Goal: Transaction & Acquisition: Purchase product/service

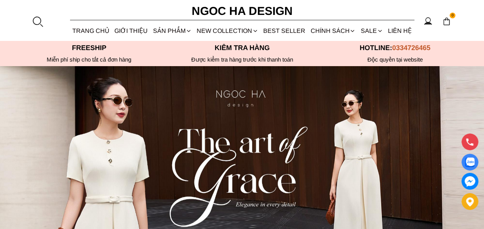
click at [0, 0] on link "Quần" at bounding box center [0, 0] width 0 height 0
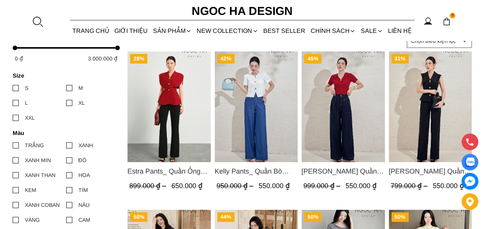
scroll to position [306, 0]
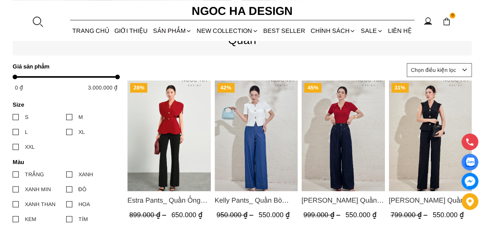
click at [41, 24] on div at bounding box center [37, 21] width 11 height 11
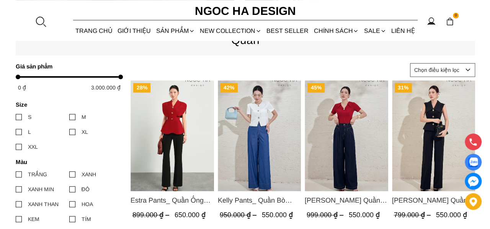
scroll to position [0, 0]
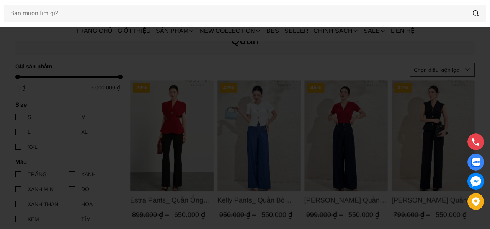
click at [158, 132] on div at bounding box center [245, 114] width 490 height 229
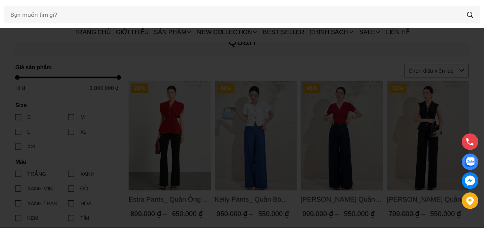
scroll to position [306, 0]
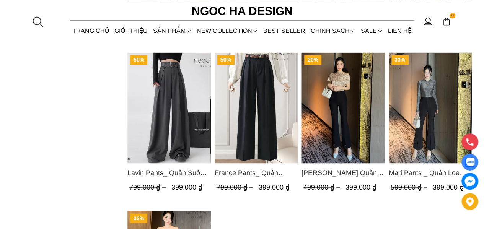
scroll to position [803, 0]
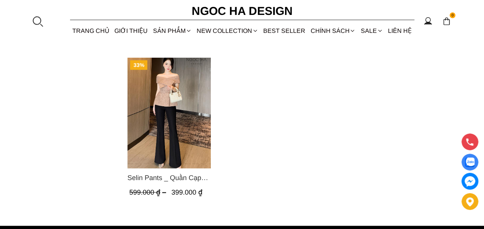
click at [187, 114] on img "Product image - Selin Pants _ Quần Cạp Cao Xếp Ly Giữa 2 màu Đen, Cam - Q007" at bounding box center [168, 113] width 83 height 111
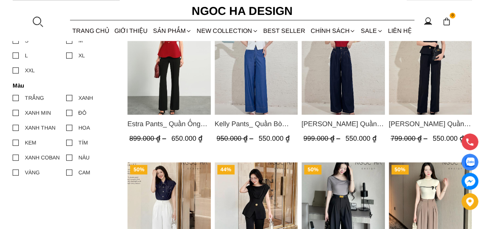
scroll to position [497, 0]
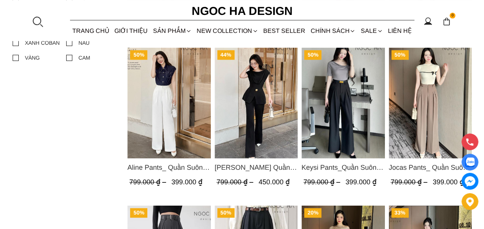
click at [259, 90] on img "Product image - Jenny Pants_ Quần Loe Dài Có Cạp Màu Đen Q061" at bounding box center [255, 102] width 83 height 111
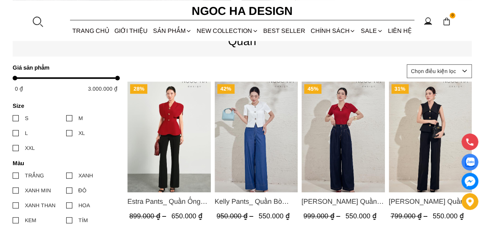
scroll to position [306, 0]
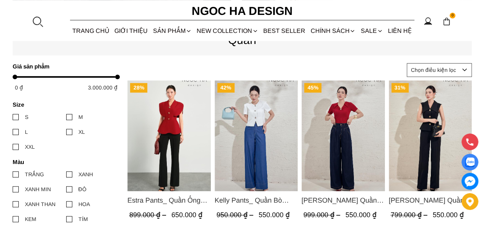
click at [410, 130] on img "Product image - Lara Pants_ Quần Suông Trắng Q059" at bounding box center [429, 135] width 83 height 111
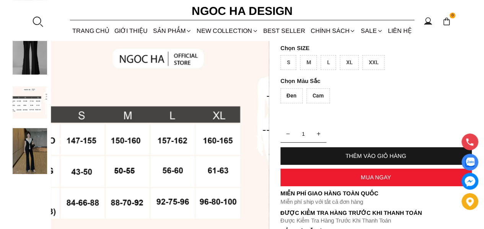
scroll to position [38, 0]
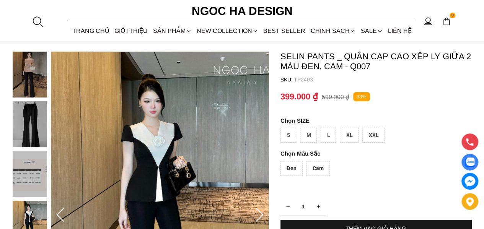
click at [20, 112] on img at bounding box center [30, 124] width 34 height 46
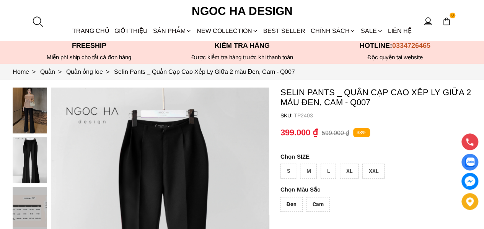
scroll to position [0, 0]
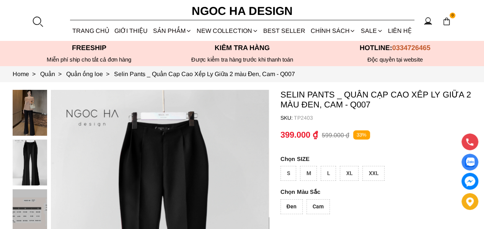
click at [41, 117] on img at bounding box center [30, 113] width 34 height 46
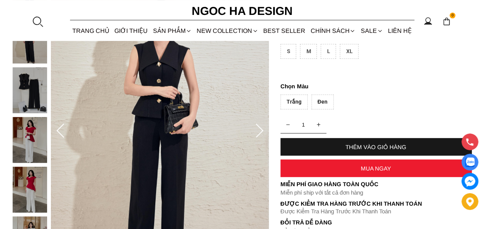
scroll to position [153, 0]
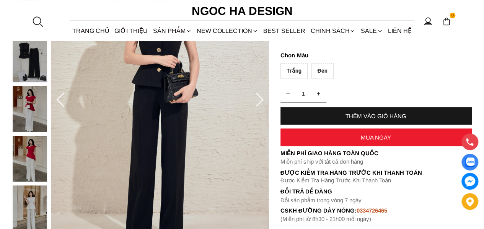
click at [259, 103] on icon at bounding box center [259, 100] width 8 height 14
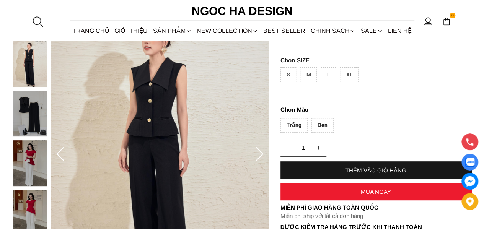
scroll to position [76, 0]
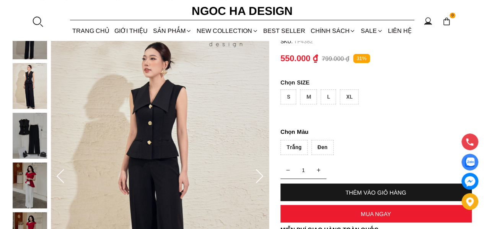
click at [261, 176] on icon at bounding box center [259, 176] width 15 height 15
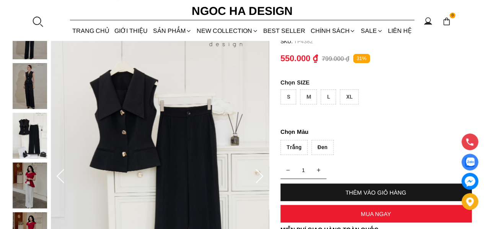
click at [31, 90] on img at bounding box center [30, 86] width 34 height 46
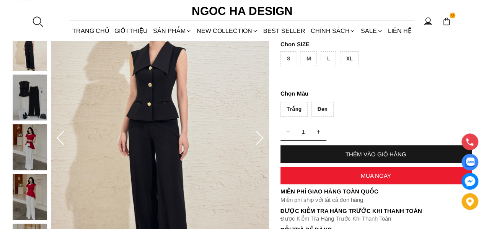
scroll to position [0, 0]
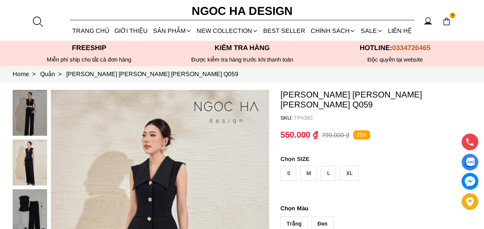
click at [32, 19] on div at bounding box center [37, 21] width 11 height 11
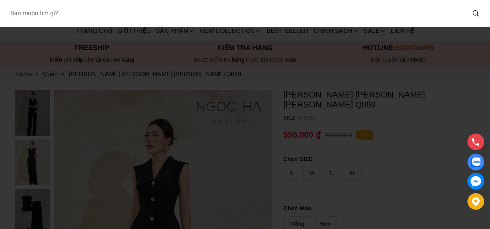
click at [109, 17] on input "Input search Bạn muốn tìm gì?" at bounding box center [234, 14] width 461 height 18
paste input "Q053"
type input "Q053"
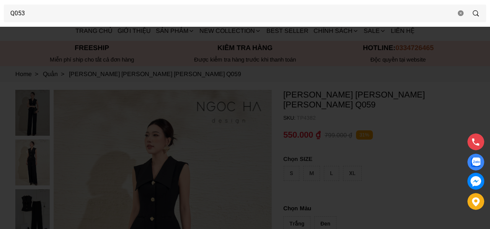
click at [0, 50] on div at bounding box center [245, 114] width 490 height 229
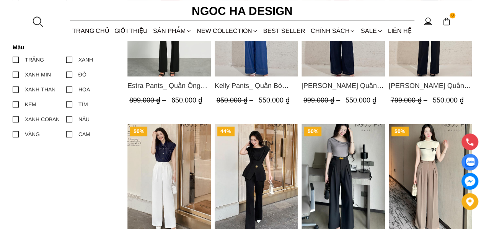
scroll to position [344, 0]
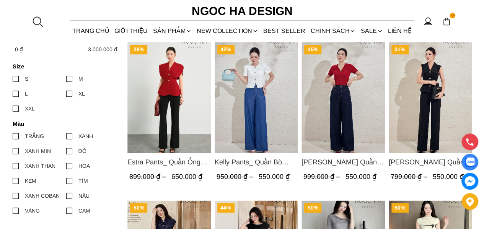
click at [321, 101] on img "Product image - Kaytlyn Pants_ Quần Bò Suông Xếp LY Màu Xanh Đậm Q065" at bounding box center [342, 97] width 83 height 111
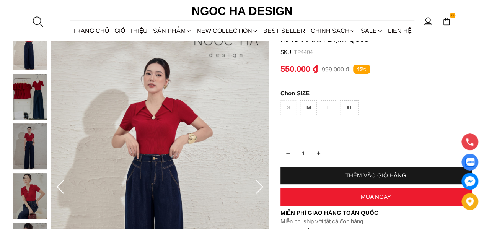
scroll to position [38, 0]
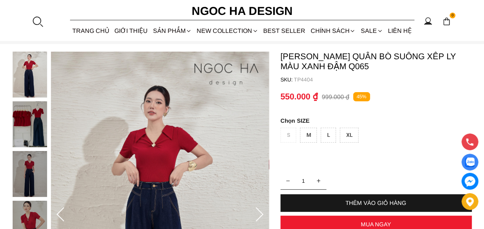
click at [10, 122] on section "Kaytlyn Pants_ Quần Bò Suông Xếp LY Màu Xanh Đậm Q065 SKU: TP4404 1 THÊM VÀO GI…" at bounding box center [242, 215] width 484 height 342
click at [24, 122] on img at bounding box center [30, 124] width 34 height 46
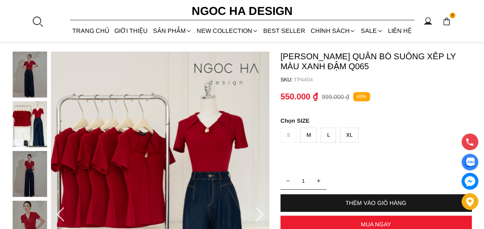
click at [41, 26] on div at bounding box center [37, 21] width 11 height 11
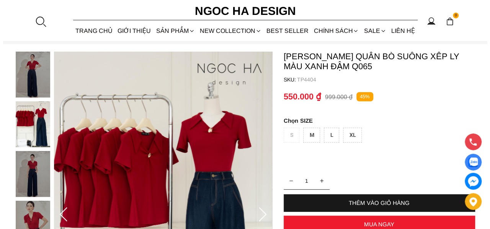
scroll to position [0, 0]
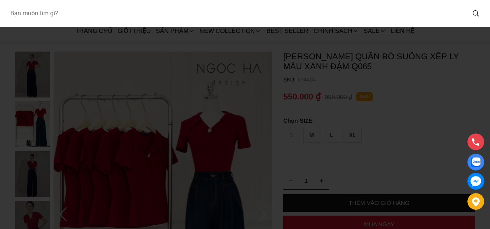
click at [42, 10] on input "Input search Bạn muốn tìm gì?" at bounding box center [234, 14] width 461 height 18
type input "q045"
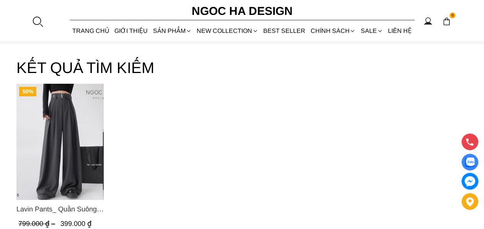
scroll to position [115, 0]
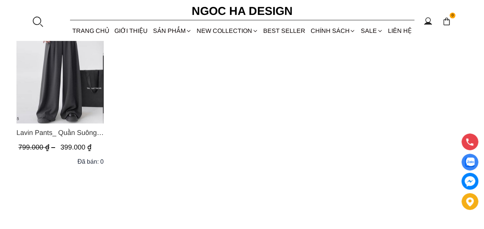
click at [65, 79] on img "Product image - Lavin Pants_ Quần Suông Rộng Bản Đai To Q045" at bounding box center [59, 65] width 87 height 116
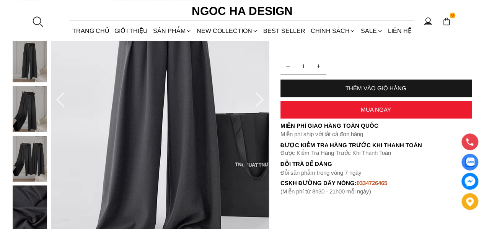
scroll to position [76, 0]
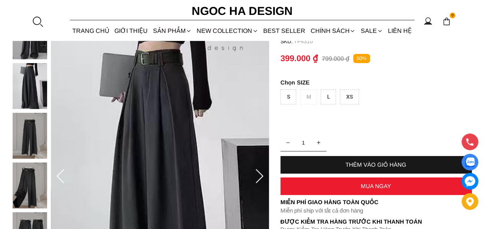
drag, startPoint x: 162, startPoint y: 99, endPoint x: 63, endPoint y: 179, distance: 127.2
click at [63, 179] on icon at bounding box center [60, 176] width 15 height 15
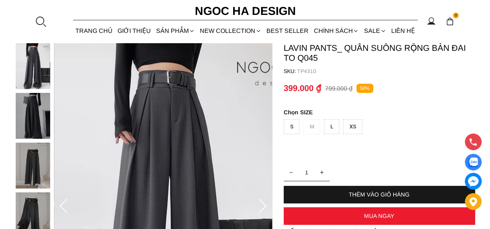
scroll to position [0, 0]
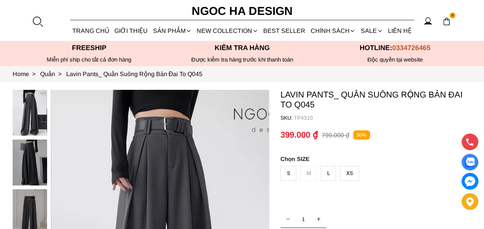
click at [44, 21] on section "0 Trang chủ Giới thiệu Sản phẩm Áo Áo thun Áo sơ mi Áo Peplum Áo lụa Áo len Quầ…" at bounding box center [242, 20] width 484 height 41
click at [41, 21] on div at bounding box center [37, 21] width 11 height 11
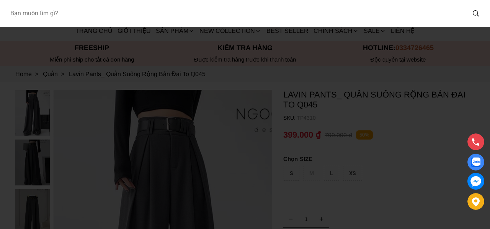
click at [71, 17] on input "Input search Bạn muốn tìm gì?" at bounding box center [234, 14] width 461 height 18
type input "q054"
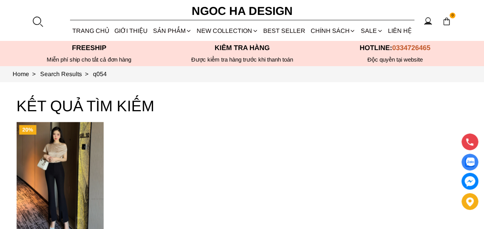
scroll to position [38, 0]
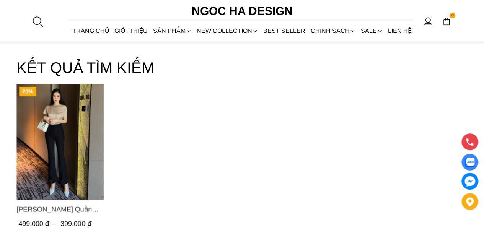
click at [63, 119] on img "Product image - Doris Pants_ Quần Cạp Cao Xẻ Gấu 2 Màu Đen, Cam - Q054" at bounding box center [59, 142] width 87 height 116
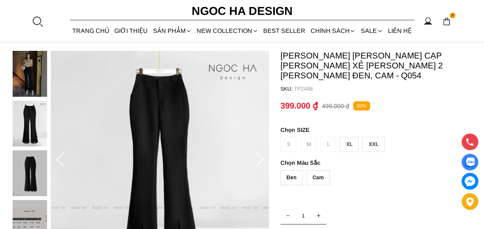
scroll to position [38, 0]
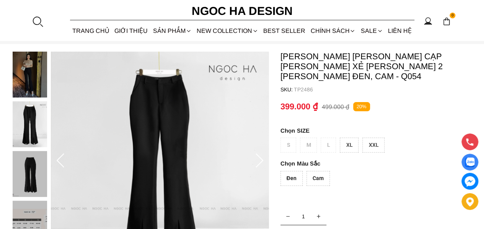
click at [58, 162] on icon at bounding box center [60, 160] width 15 height 15
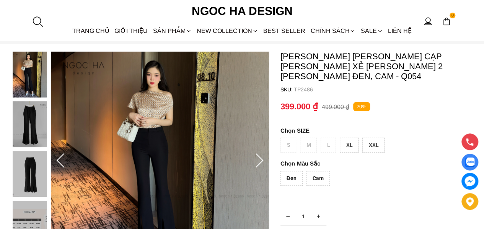
click at [256, 165] on icon at bounding box center [259, 160] width 15 height 15
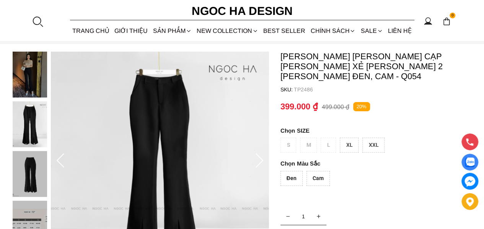
click at [64, 163] on icon at bounding box center [60, 160] width 15 height 15
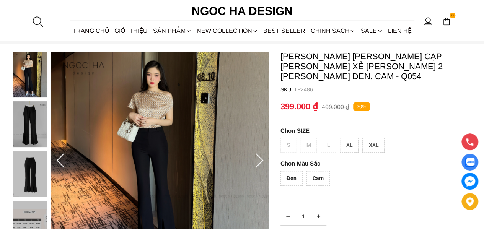
scroll to position [76, 0]
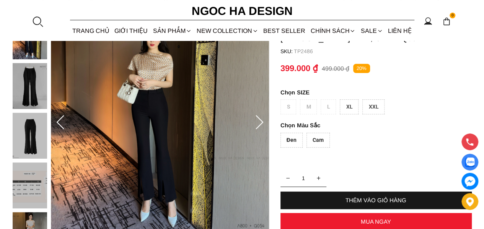
click at [264, 124] on icon at bounding box center [259, 122] width 15 height 15
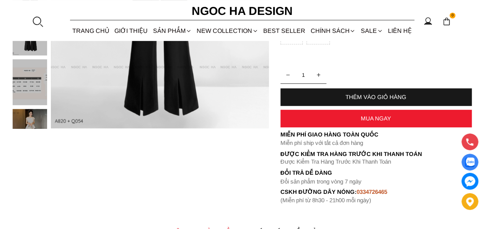
scroll to position [191, 0]
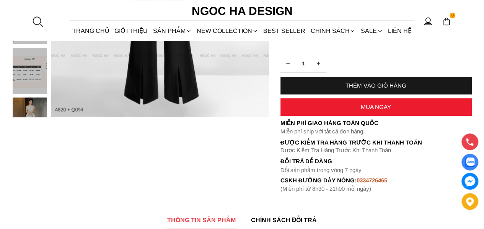
click at [41, 110] on img at bounding box center [30, 121] width 34 height 46
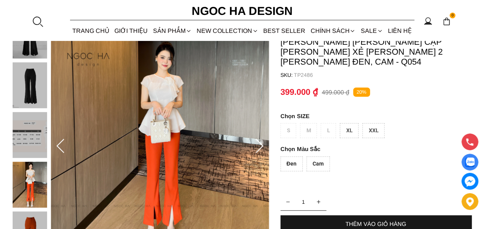
scroll to position [38, 0]
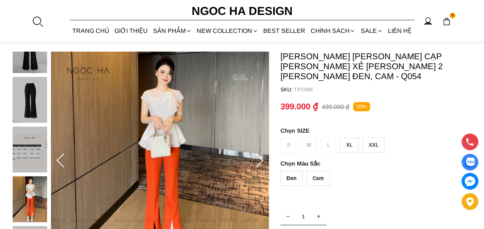
click at [26, 186] on img at bounding box center [30, 199] width 34 height 46
click at [29, 108] on img at bounding box center [30, 100] width 34 height 46
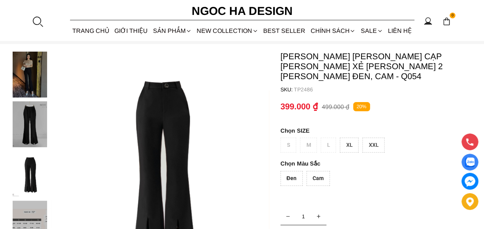
click at [33, 78] on div at bounding box center [32, 226] width 38 height 348
click at [31, 165] on img at bounding box center [30, 174] width 34 height 46
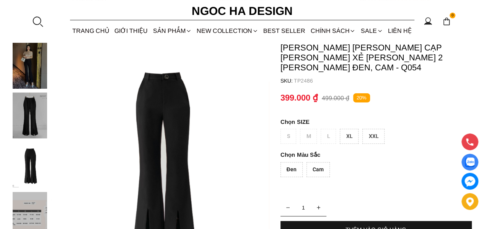
scroll to position [0, 0]
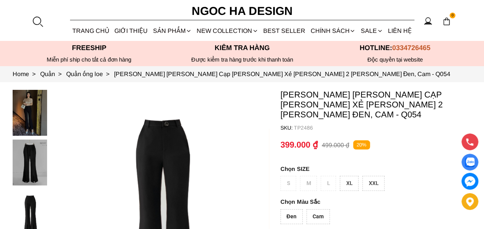
drag, startPoint x: 50, startPoint y: 113, endPoint x: 37, endPoint y: 111, distance: 13.2
click at [36, 110] on img at bounding box center [30, 113] width 34 height 46
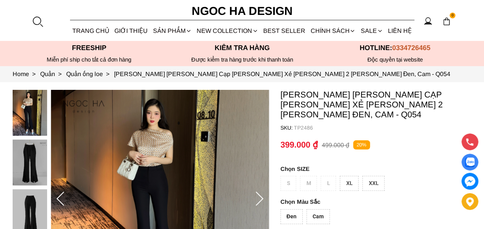
scroll to position [76, 0]
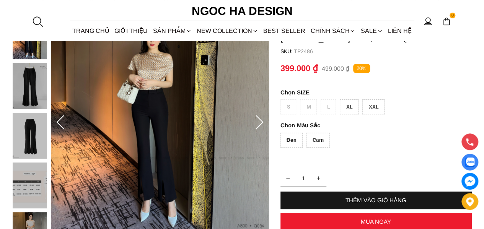
click at [0, 88] on section "Doris Pants_ Quần Cạp Cao Xẻ Gấu 2 Màu Đen, Cam - Q054 SKU: TP2486 Đen Cam 1 TH…" at bounding box center [242, 160] width 484 height 309
click at [32, 91] on img at bounding box center [30, 86] width 34 height 46
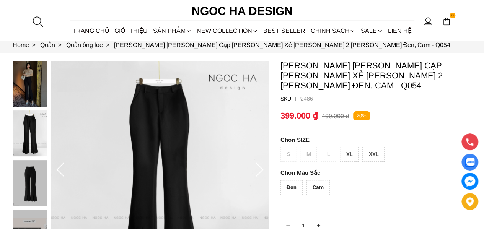
scroll to position [0, 0]
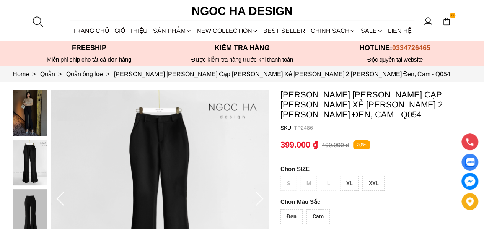
click at [24, 99] on img at bounding box center [30, 113] width 34 height 46
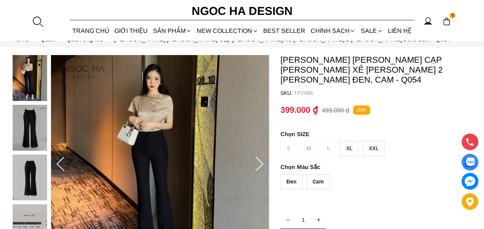
scroll to position [76, 0]
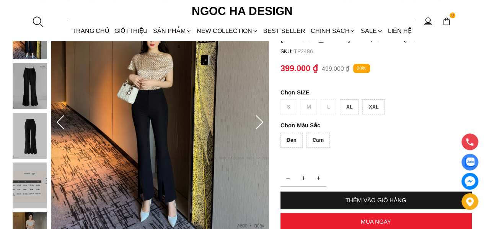
drag, startPoint x: 181, startPoint y: 103, endPoint x: 138, endPoint y: 105, distance: 43.7
click at [138, 105] on img at bounding box center [160, 122] width 218 height 218
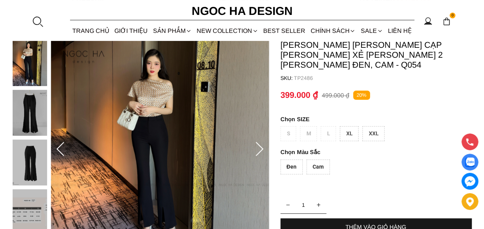
scroll to position [38, 0]
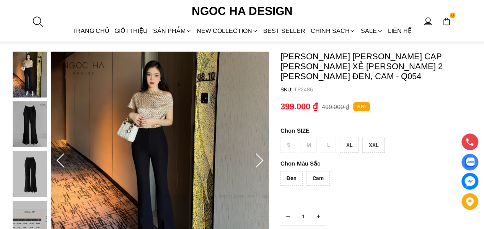
click at [41, 21] on div at bounding box center [37, 21] width 11 height 11
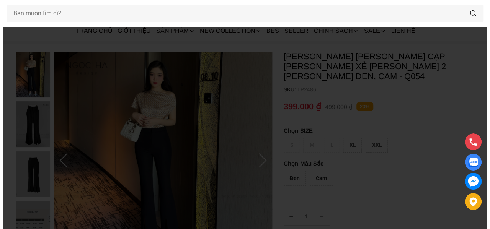
scroll to position [0, 0]
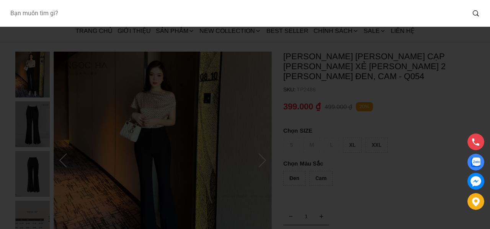
click at [43, 13] on input "Input search Bạn muốn tìm gì?" at bounding box center [234, 14] width 461 height 18
type input "Q058"
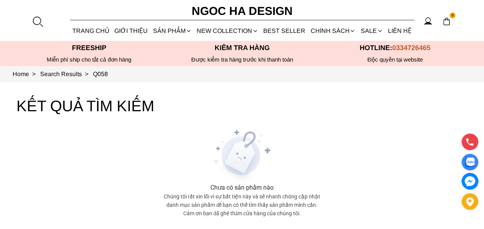
click at [37, 20] on div at bounding box center [37, 21] width 11 height 11
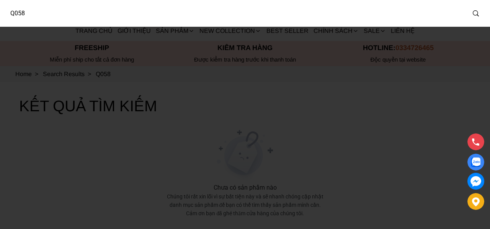
drag, startPoint x: 67, startPoint y: 15, endPoint x: 0, endPoint y: 21, distance: 67.6
click at [0, 21] on div "Q058" at bounding box center [245, 13] width 490 height 27
type input "A1070"
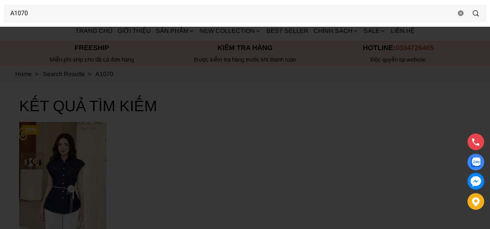
click at [273, 128] on div at bounding box center [245, 114] width 490 height 229
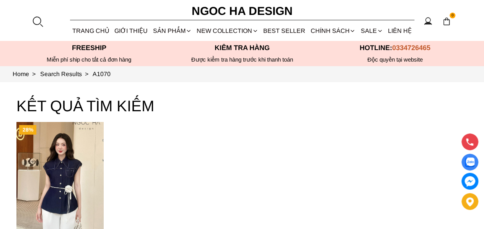
click at [73, 158] on img "Product image - Aline Top_ Áo Sơ Mi Bò Lụa Rớt Vai A1070" at bounding box center [59, 180] width 87 height 116
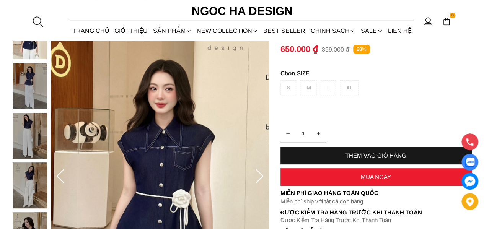
click at [28, 121] on img at bounding box center [30, 136] width 34 height 46
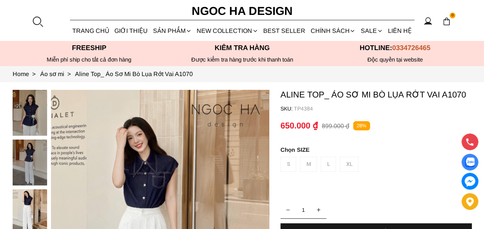
click at [0, 0] on link "Chân váy" at bounding box center [0, 0] width 0 height 0
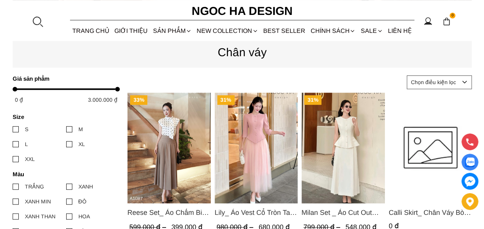
scroll to position [332, 0]
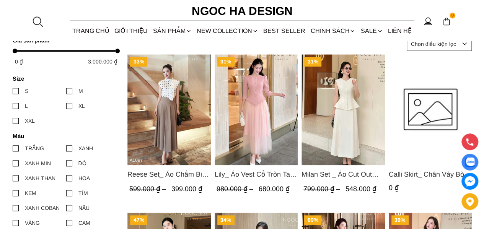
click at [243, 108] on img "Product image - Lily_ Áo Vest Cổ Tròn Tay Lừng Mix Chân Váy Lưới Màu Hồng A1082…" at bounding box center [255, 109] width 83 height 111
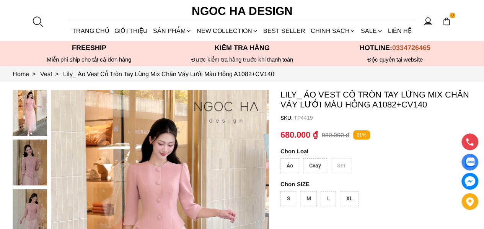
click at [316, 168] on div "Cvay" at bounding box center [315, 165] width 24 height 15
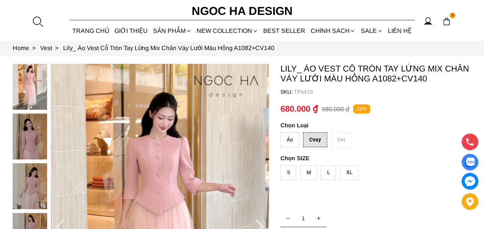
scroll to position [38, 0]
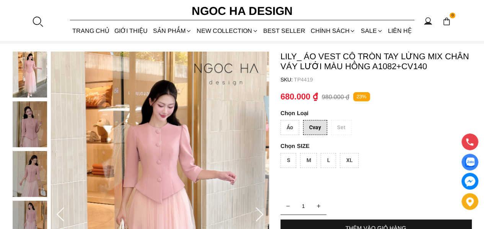
click at [312, 158] on div "M" at bounding box center [308, 160] width 17 height 15
